Goal: Task Accomplishment & Management: Manage account settings

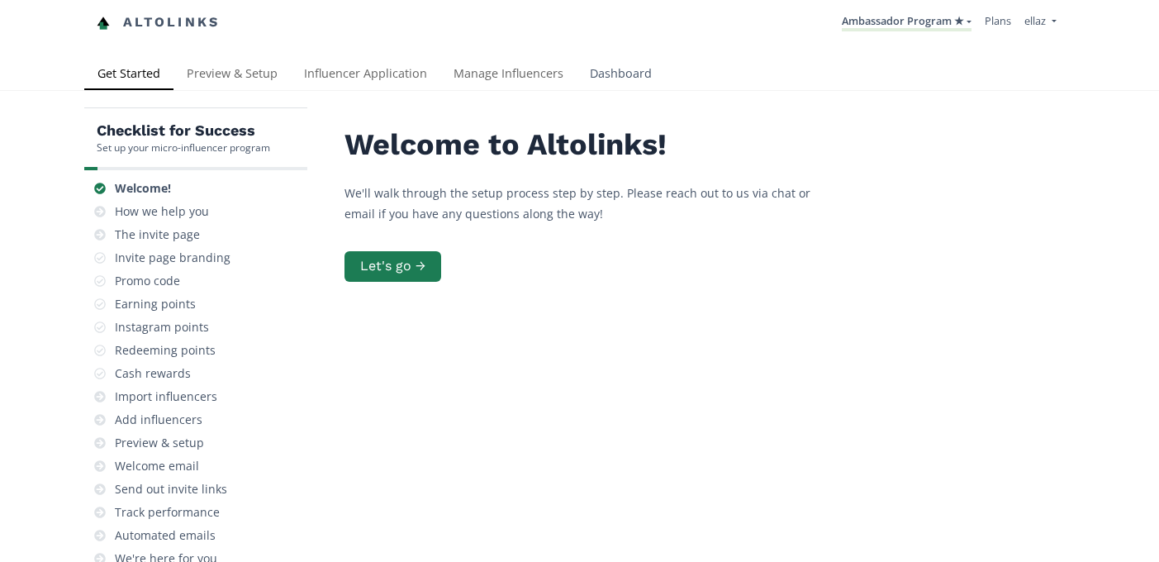
click at [622, 77] on link "Dashboard" at bounding box center [621, 75] width 88 height 33
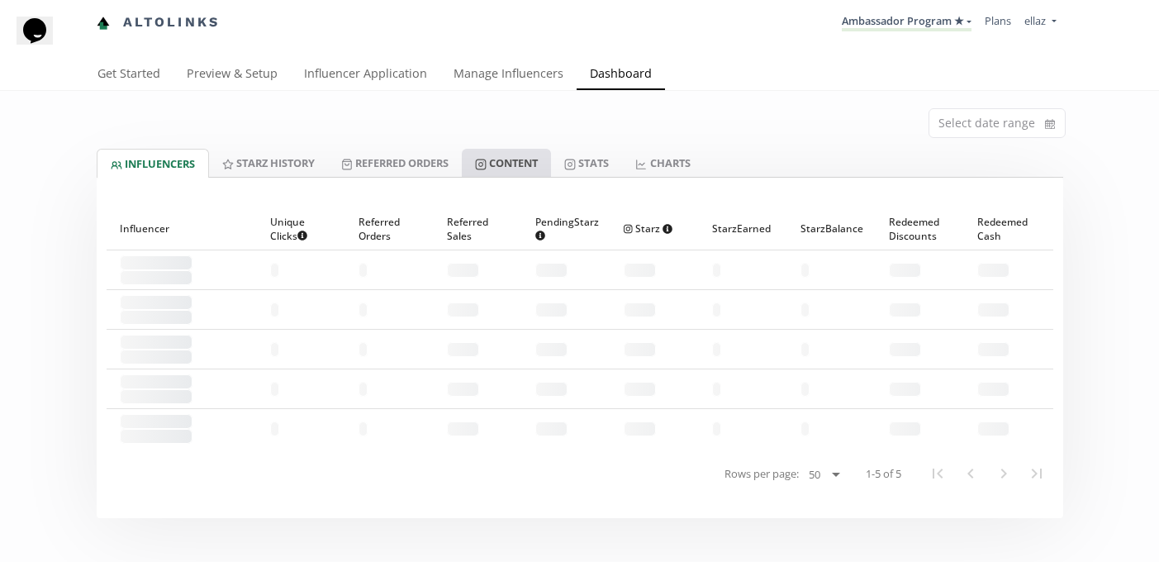
click at [502, 156] on link "Content" at bounding box center [506, 163] width 89 height 28
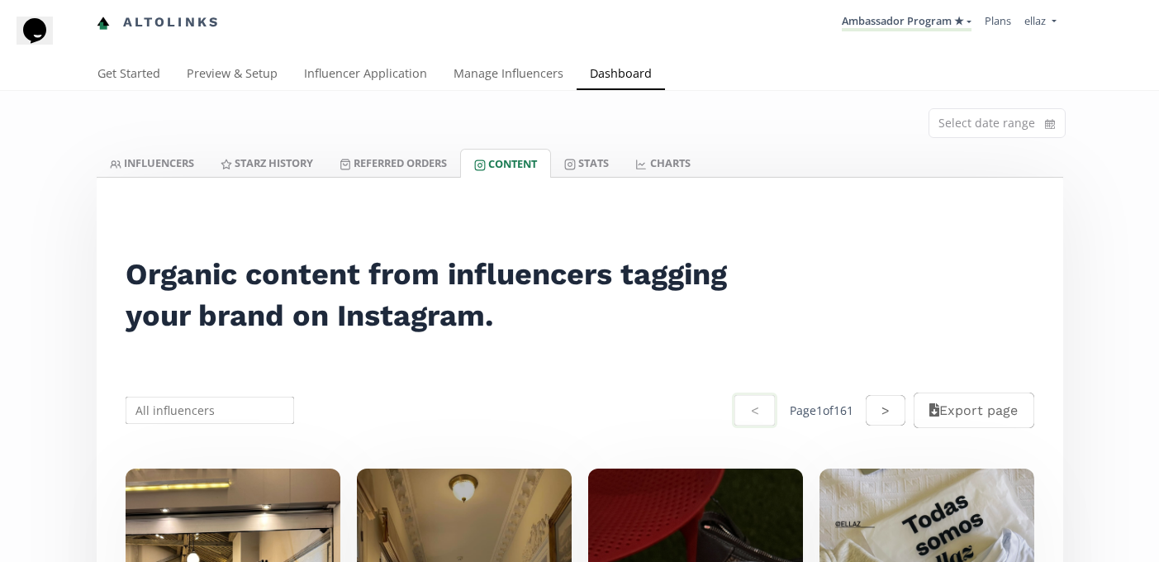
click at [925, 32] on li "Ambassador Program ★ KINEDU MACRO INFLUENCERS (prog ventas) Ambassador Program …" at bounding box center [906, 23] width 143 height 32
click at [921, 22] on link "Ambassador Program ★" at bounding box center [907, 22] width 130 height 18
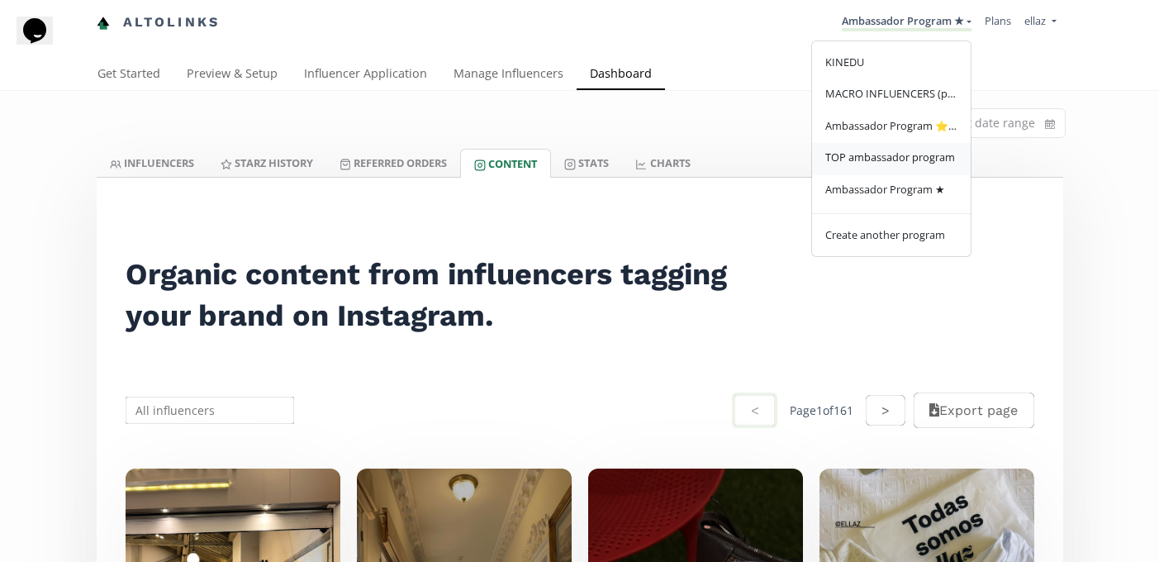
click at [915, 150] on link "TOP ambassador program" at bounding box center [891, 159] width 159 height 32
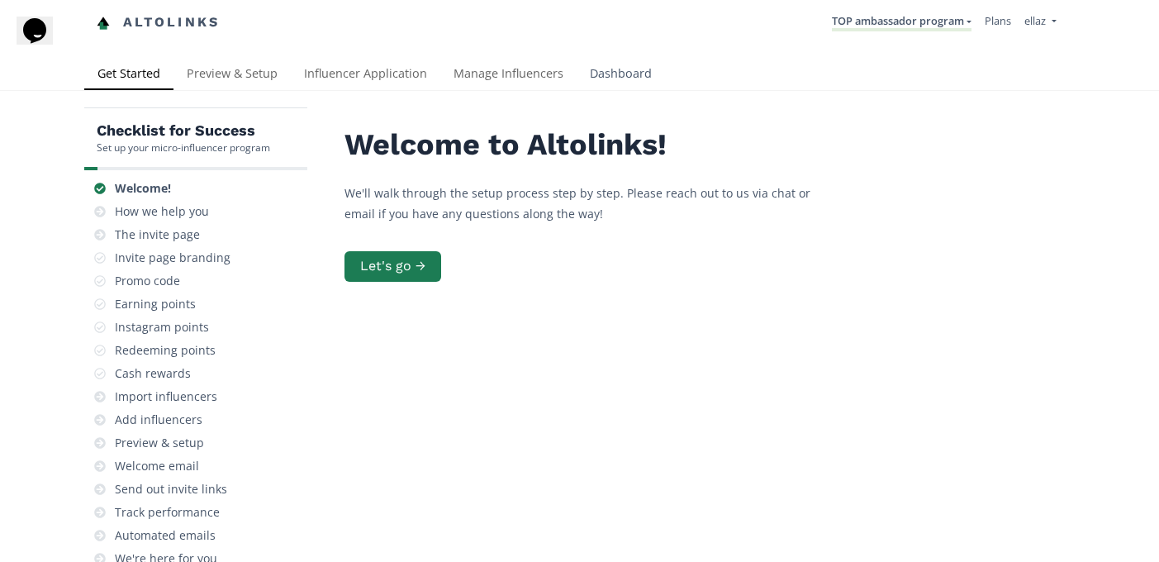
click at [627, 69] on link "Dashboard" at bounding box center [621, 75] width 88 height 33
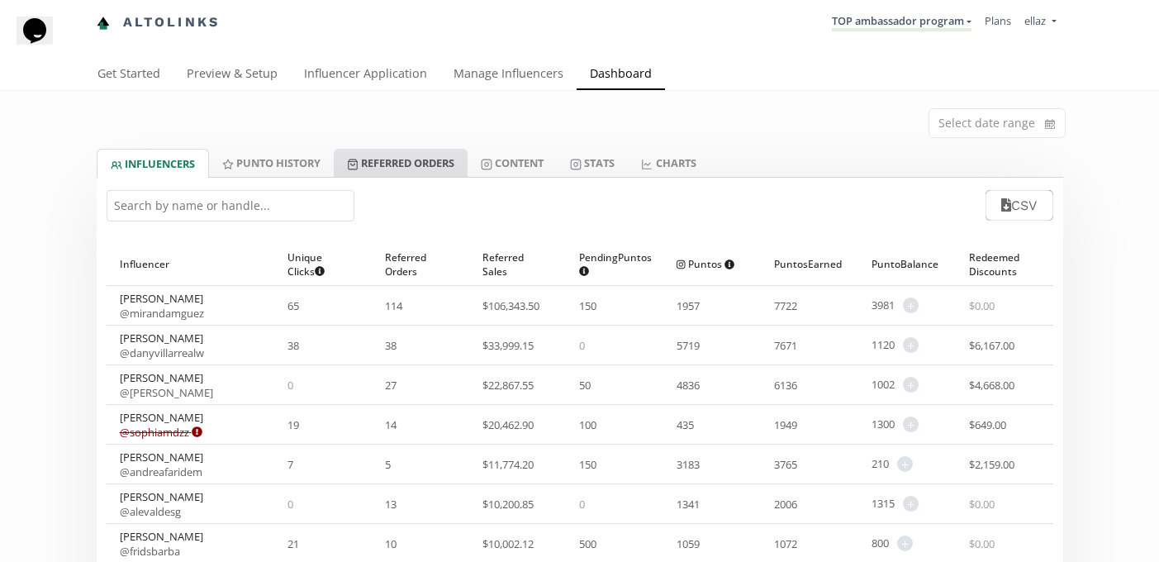
click at [434, 163] on link "Referred Orders" at bounding box center [401, 163] width 134 height 28
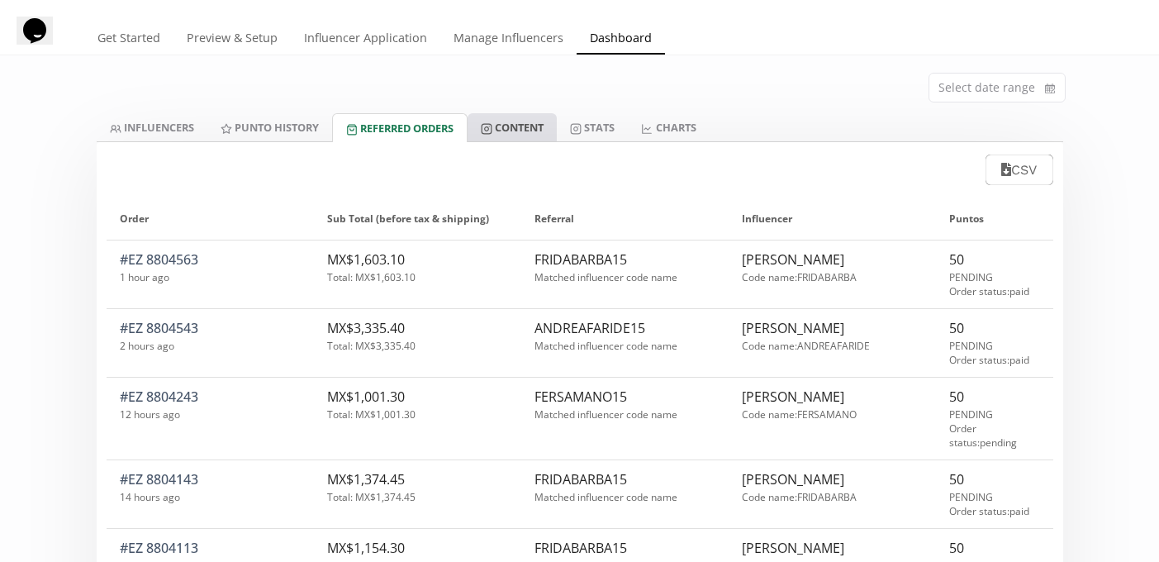
scroll to position [7, 0]
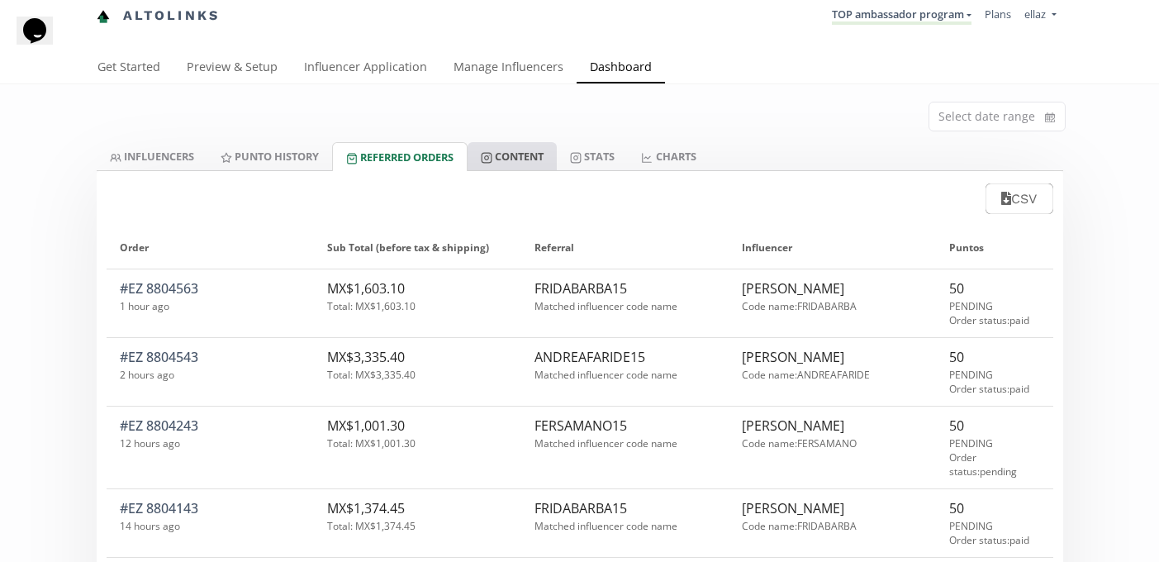
click at [556, 159] on link "Content" at bounding box center [512, 156] width 89 height 28
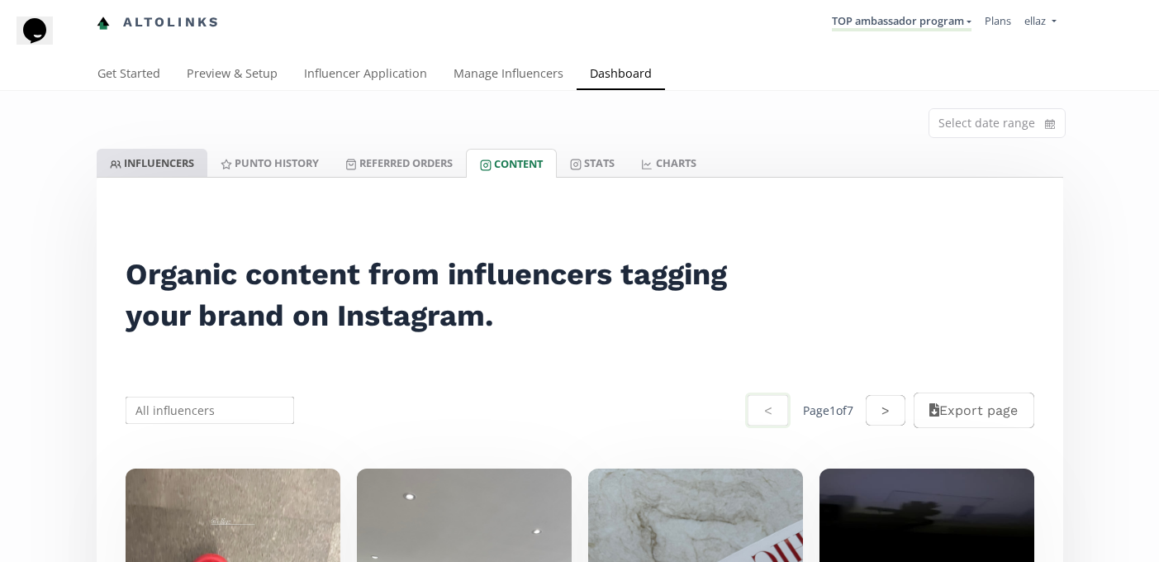
click at [176, 154] on link "INFLUENCERS" at bounding box center [152, 163] width 111 height 28
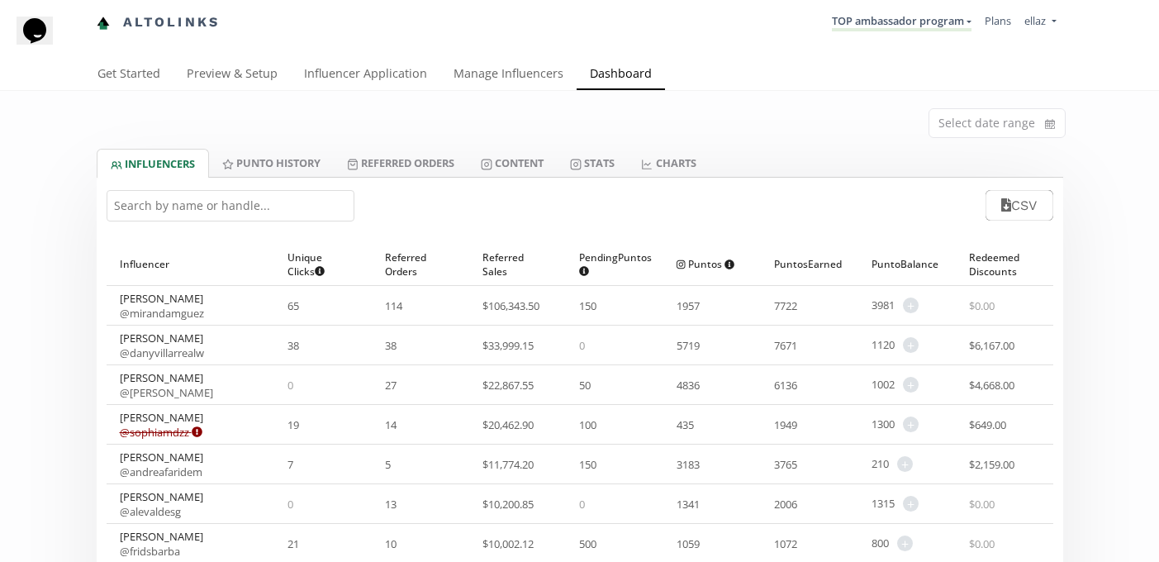
click at [283, 195] on input "text" at bounding box center [231, 205] width 248 height 31
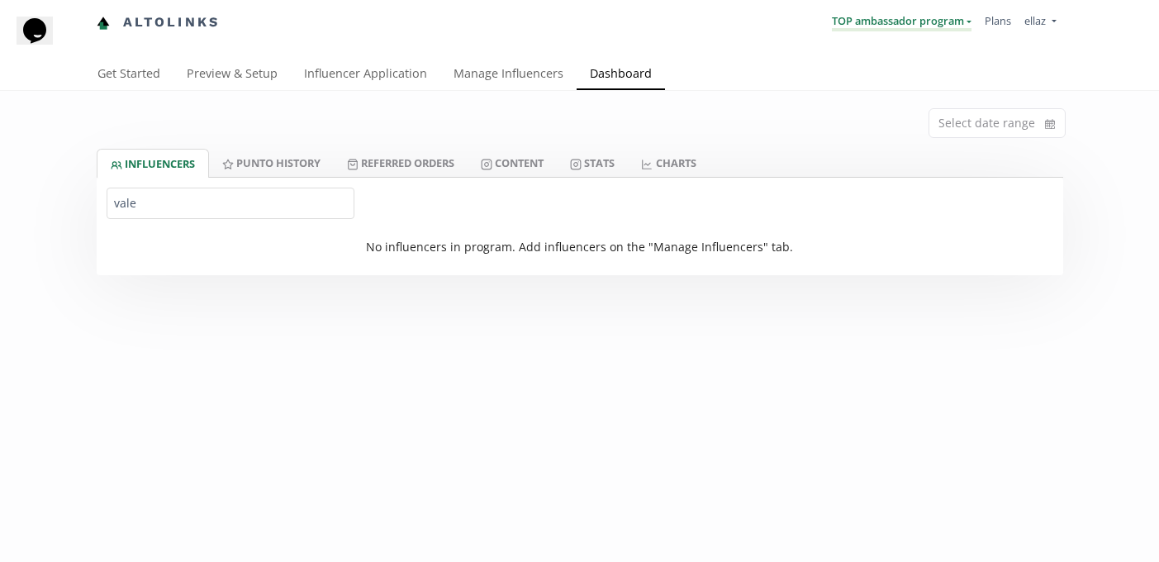
type input "vale"
click at [872, 21] on link "TOP ambassador program" at bounding box center [902, 22] width 140 height 18
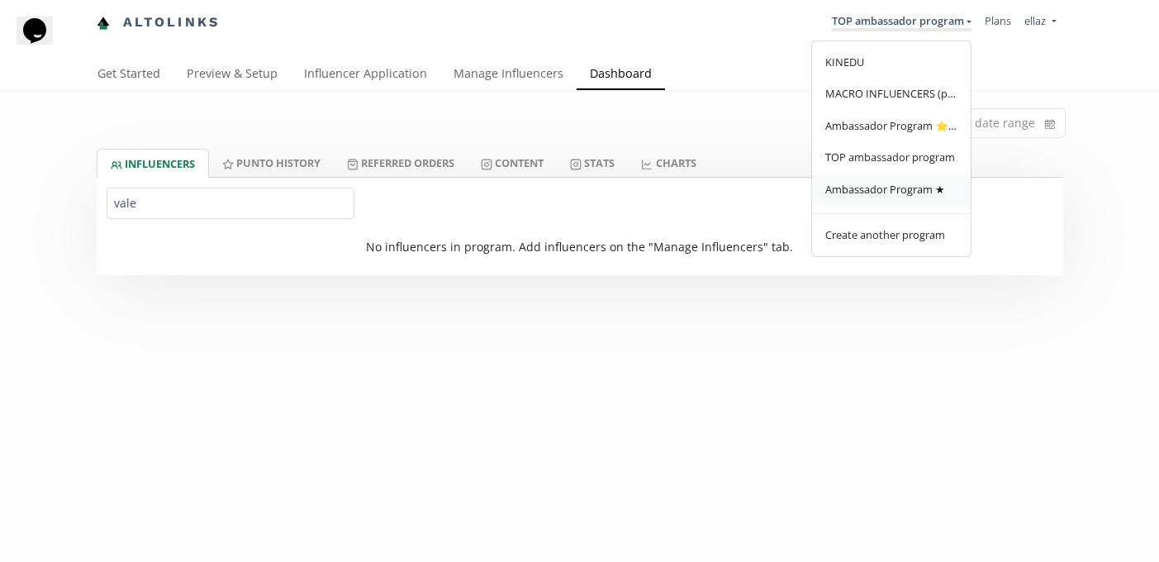
click at [882, 188] on span "Ambassador Program ★" at bounding box center [885, 189] width 120 height 15
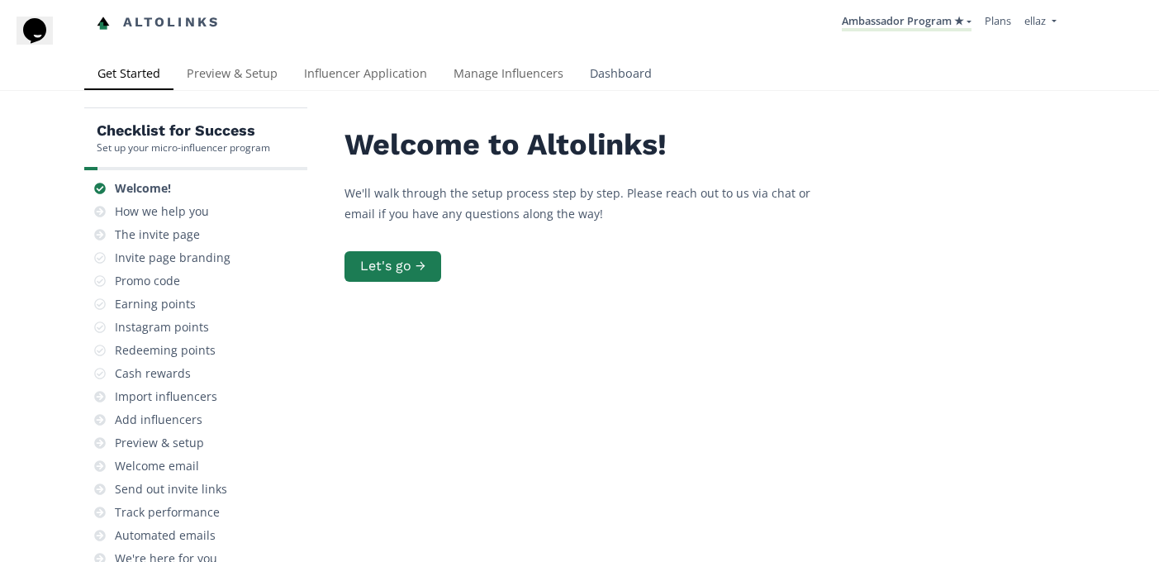
click at [607, 80] on link "Dashboard" at bounding box center [621, 75] width 88 height 33
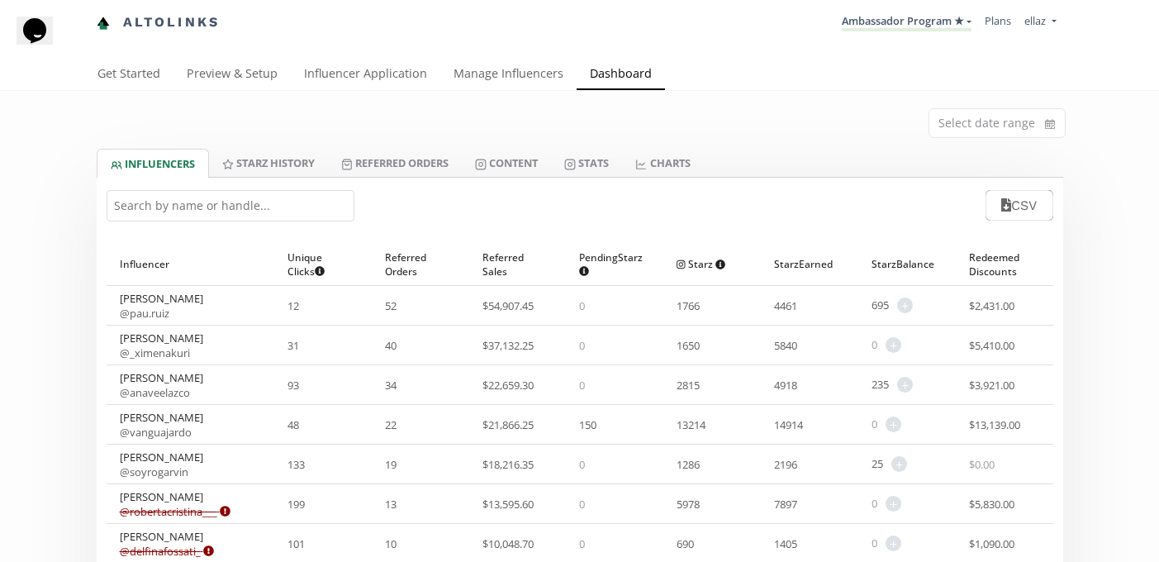
click at [292, 183] on div "CSV" at bounding box center [580, 205] width 967 height 55
click at [275, 198] on input "text" at bounding box center [231, 205] width 248 height 31
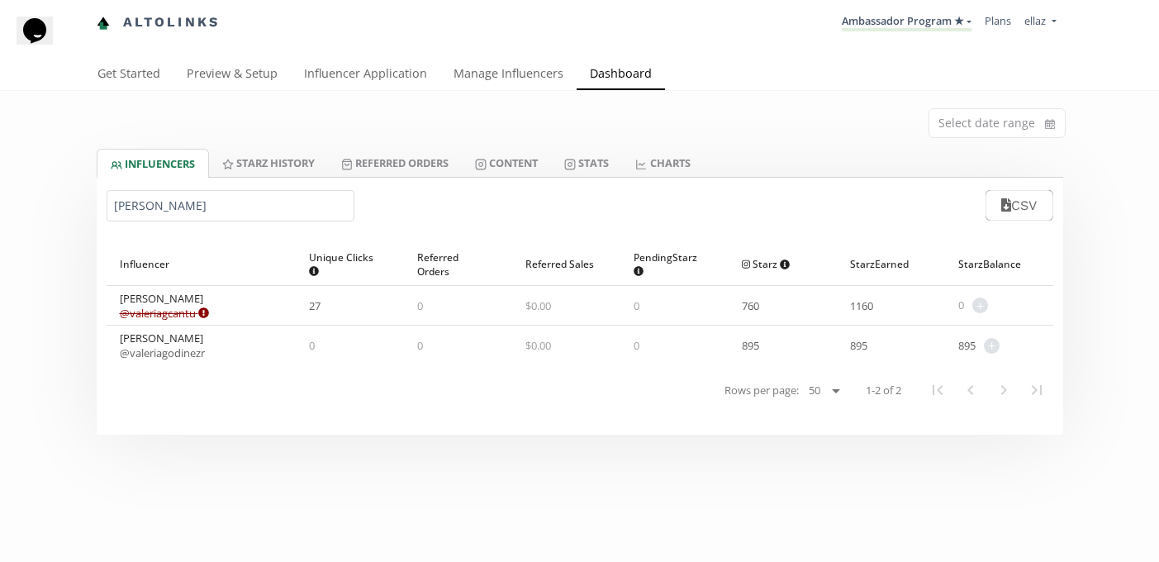
type input "valeria g"
click at [487, 65] on link "Manage Influencers" at bounding box center [508, 75] width 136 height 33
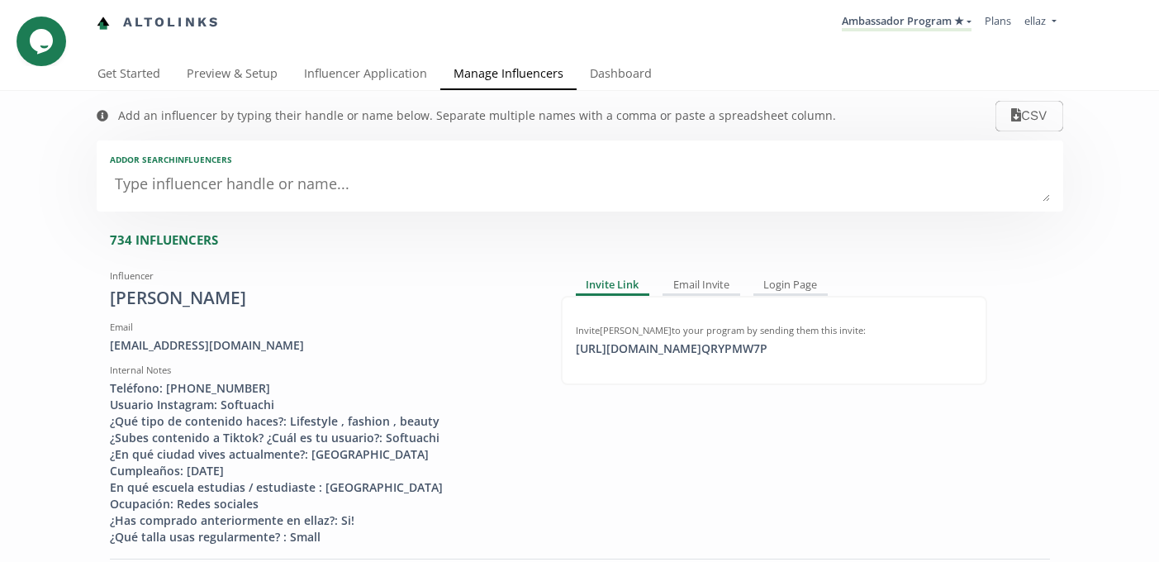
click at [403, 170] on textarea at bounding box center [580, 185] width 940 height 33
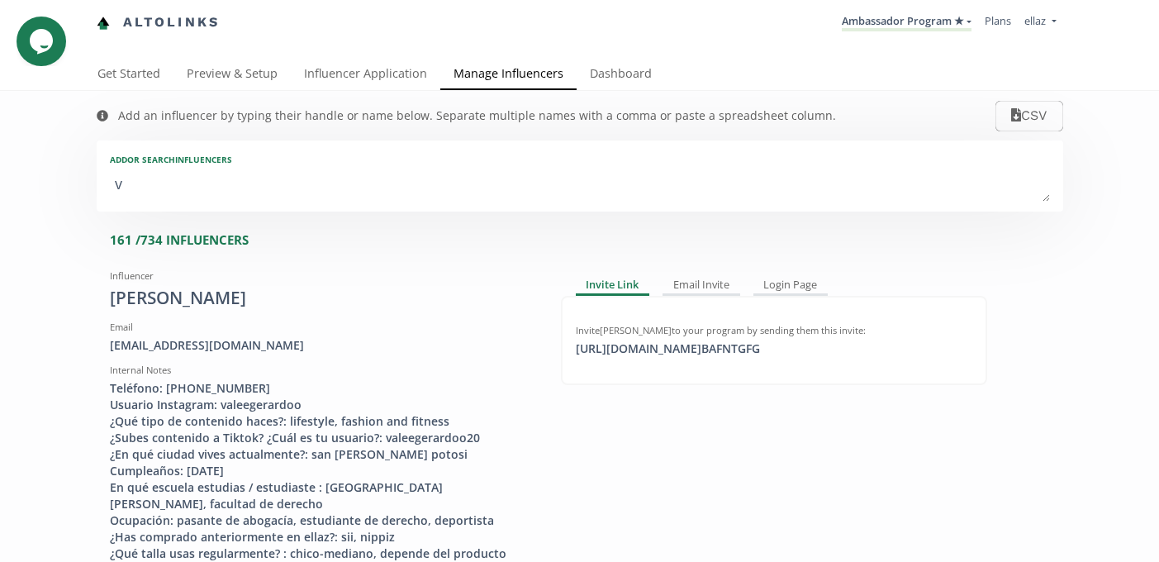
type textarea "va"
type input "va"
type input "VA"
type textarea "val"
type input "val"
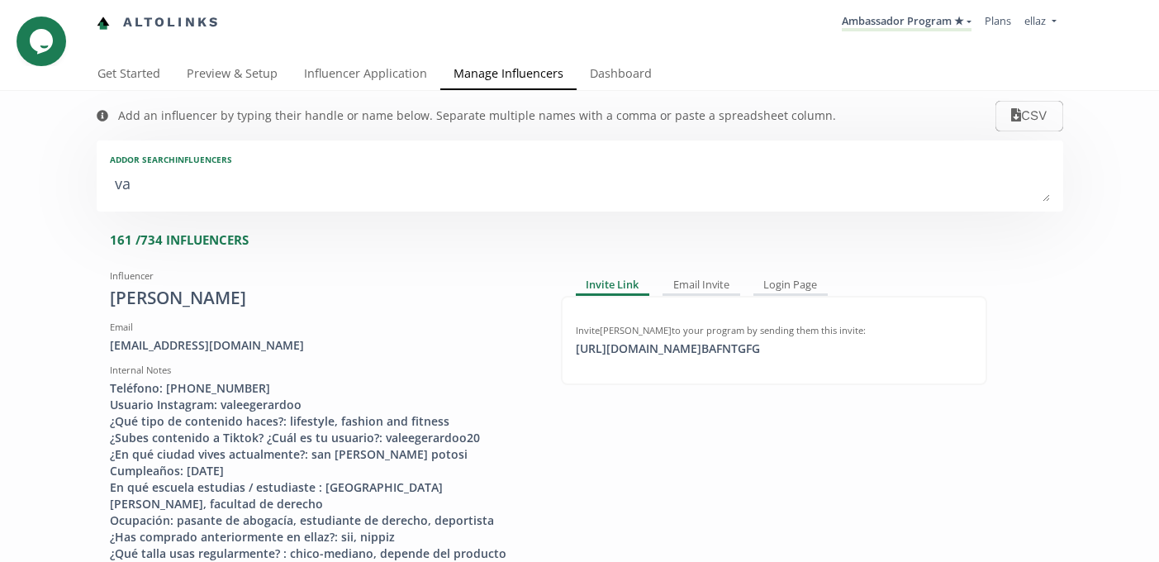
type input "VAL"
type textarea "vale"
type input "vale"
type input "VALE"
type textarea "valer"
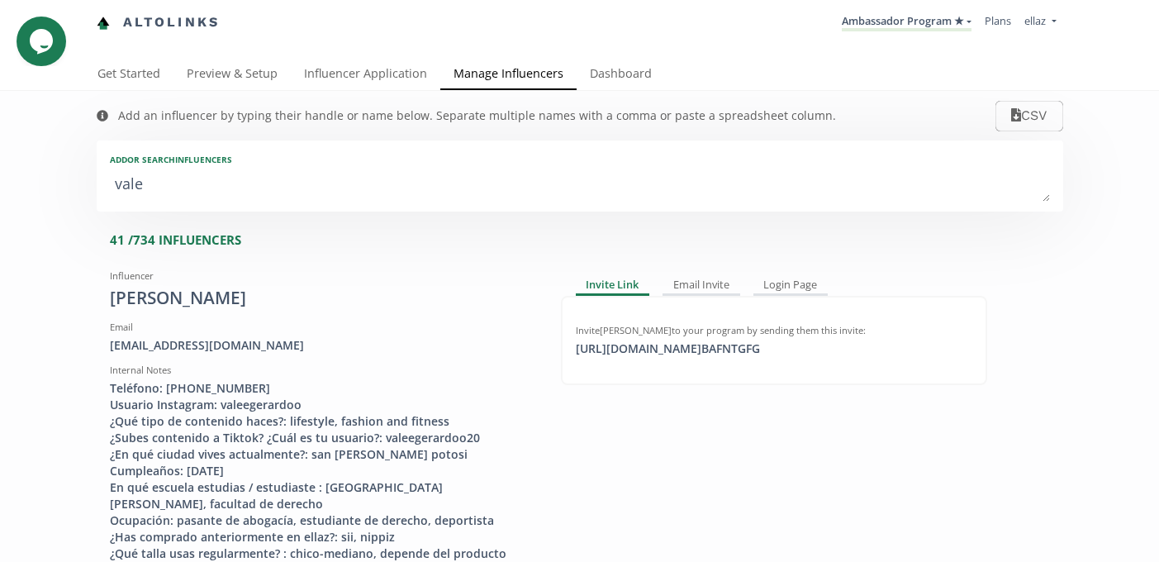
type input "valer"
type input "VALER"
type textarea "valeri"
type input "valeri"
type input "VALERI"
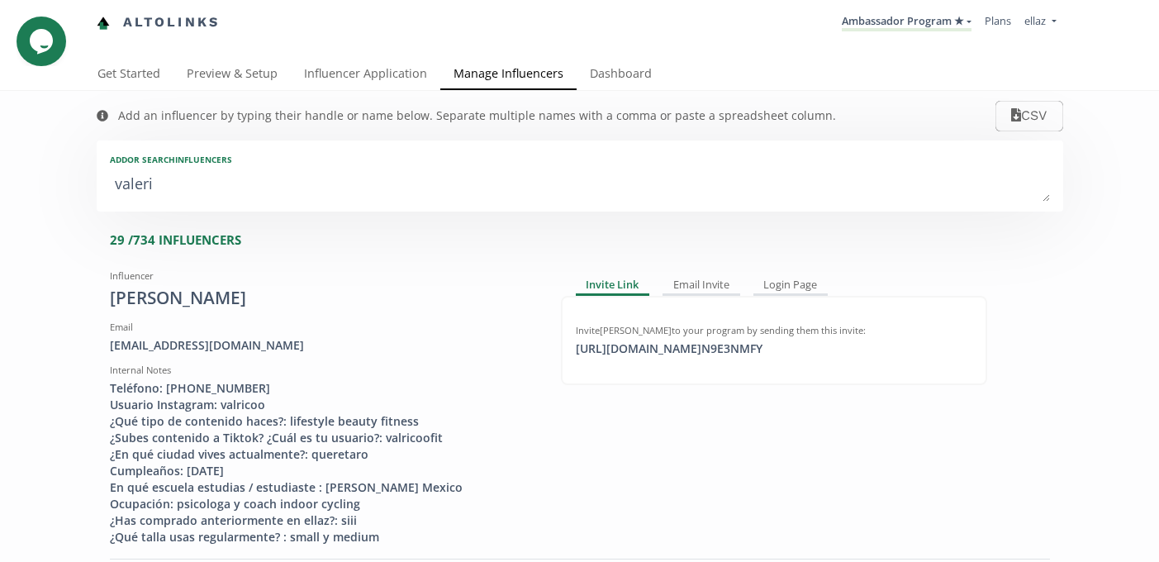
type textarea "valeria"
type input "valeria"
type input "VALERIA"
type textarea "valeria g"
type input "valeria g"
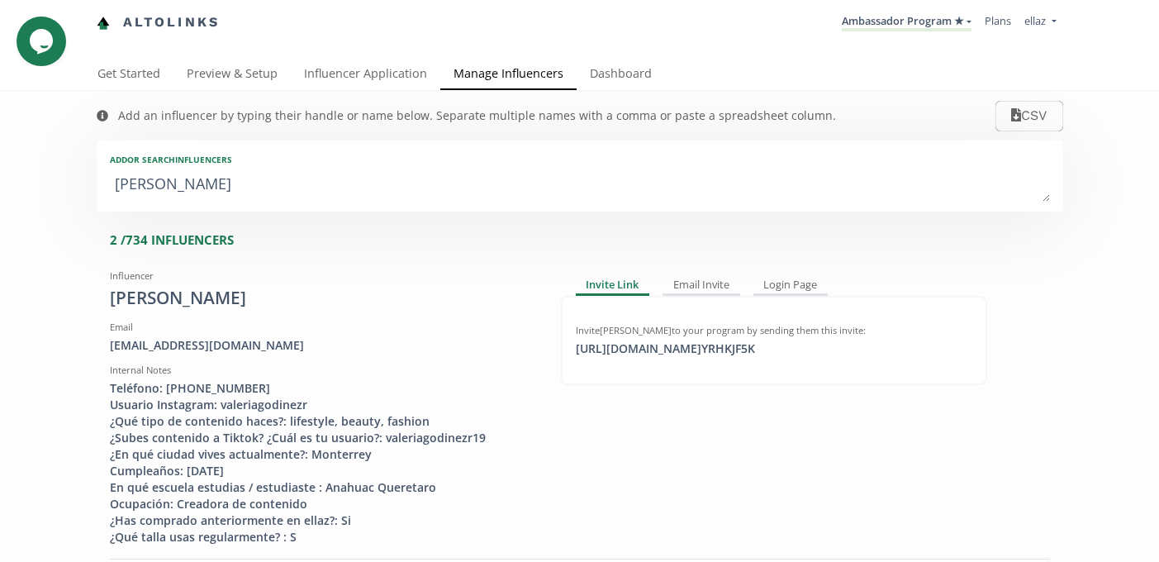
type textarea "valeria ga"
type input "valeria ga"
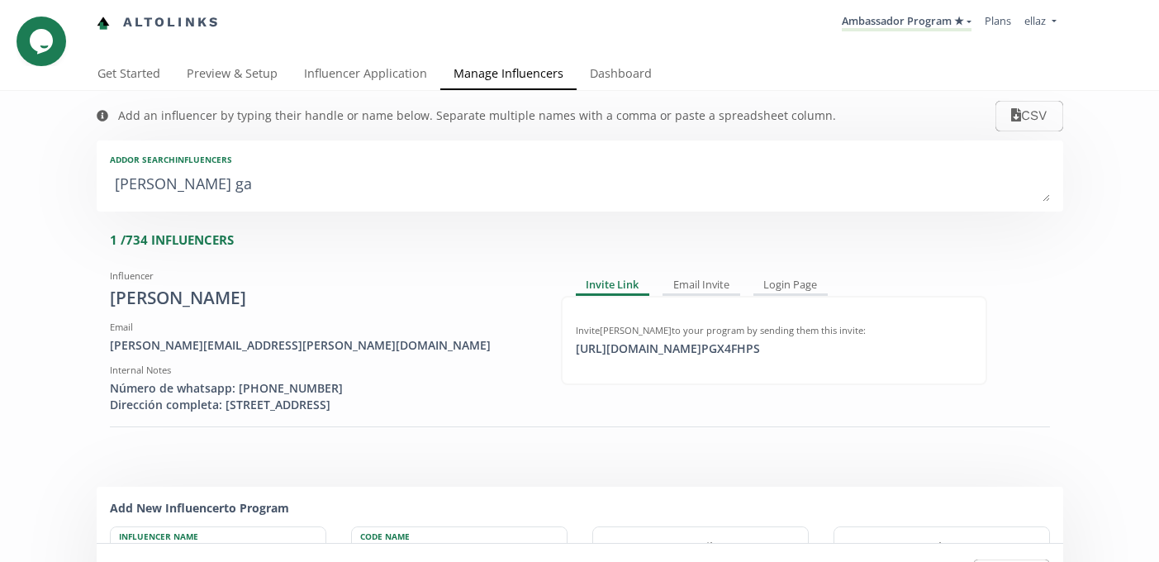
type textarea "valeria gar"
type input "valeria gar"
type textarea "valeria gar"
click at [670, 355] on div "https://app.altolinks.com/invite/ PGX4FHPS copied" at bounding box center [668, 348] width 204 height 17
copy div "https://app.altolinks.com/invite/ PGX4FHPS"
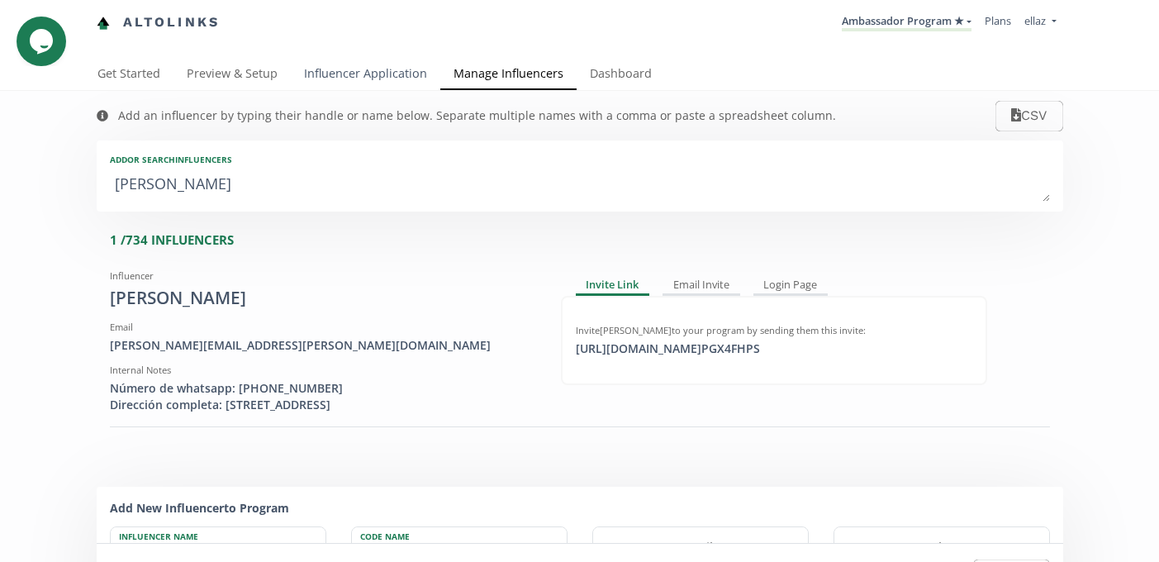
click at [376, 69] on link "Influencer Application" at bounding box center [366, 75] width 150 height 33
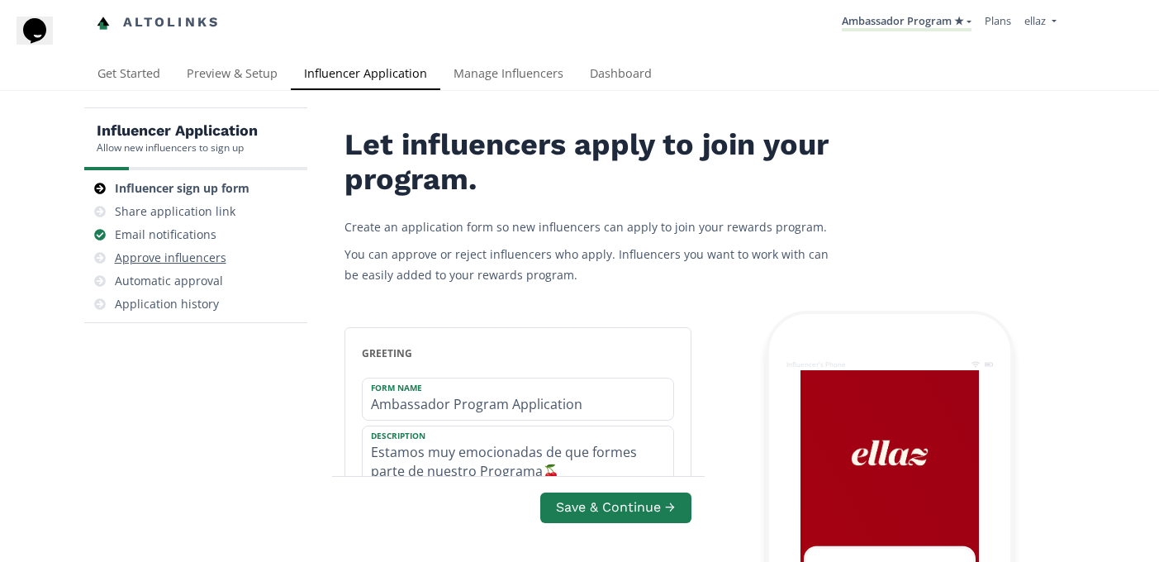
click at [188, 256] on div "Approve influencers" at bounding box center [171, 258] width 112 height 17
